Goal: Task Accomplishment & Management: Use online tool/utility

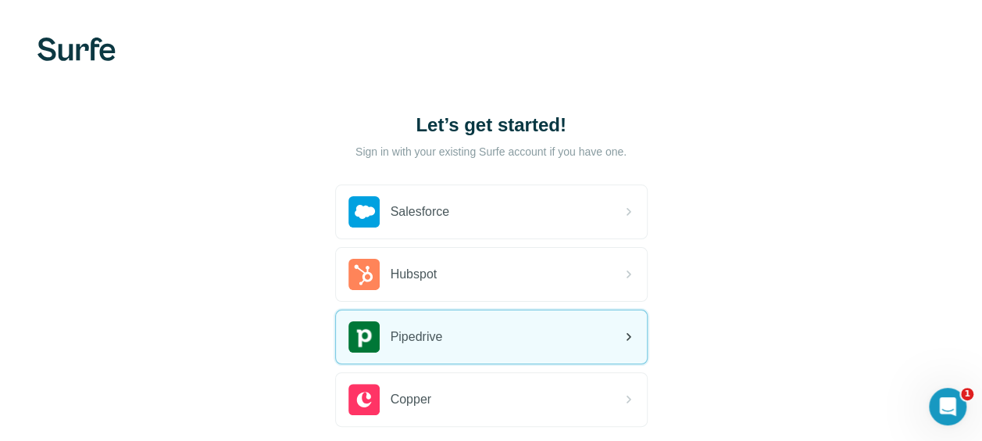
click at [441, 346] on div "Pipedrive" at bounding box center [395, 336] width 95 height 31
